Goal: Task Accomplishment & Management: Use online tool/utility

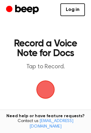
click at [47, 87] on span "button" at bounding box center [45, 89] width 17 height 17
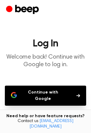
click at [54, 94] on button "Continue with Google" at bounding box center [45, 96] width 81 height 20
click at [47, 91] on button "Continue with Google" at bounding box center [45, 96] width 81 height 20
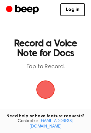
click at [49, 86] on span "button" at bounding box center [46, 90] width 34 height 34
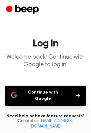
click at [48, 93] on button "Continue with Google" at bounding box center [45, 96] width 81 height 20
click at [71, 97] on button "Continue with Google" at bounding box center [45, 96] width 81 height 20
click at [23, 96] on button "Continue with Google" at bounding box center [45, 96] width 81 height 20
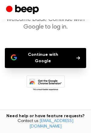
scroll to position [39, 0]
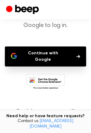
click at [40, 76] on icon at bounding box center [45, 82] width 39 height 17
click at [63, 54] on button "Continue with Google" at bounding box center [45, 57] width 81 height 20
click at [41, 74] on icon at bounding box center [45, 82] width 39 height 17
